Goal: Check status: Check status

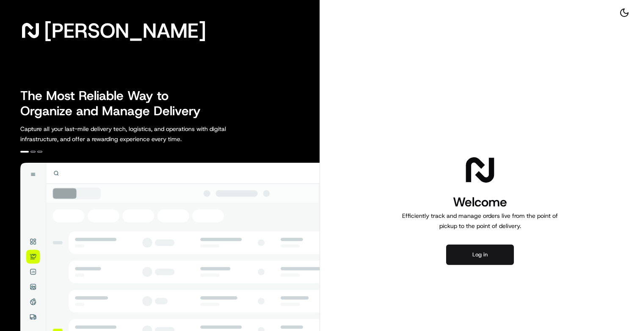
click at [478, 251] on button "Log in" at bounding box center [480, 254] width 68 height 20
